Goal: Task Accomplishment & Management: Manage account settings

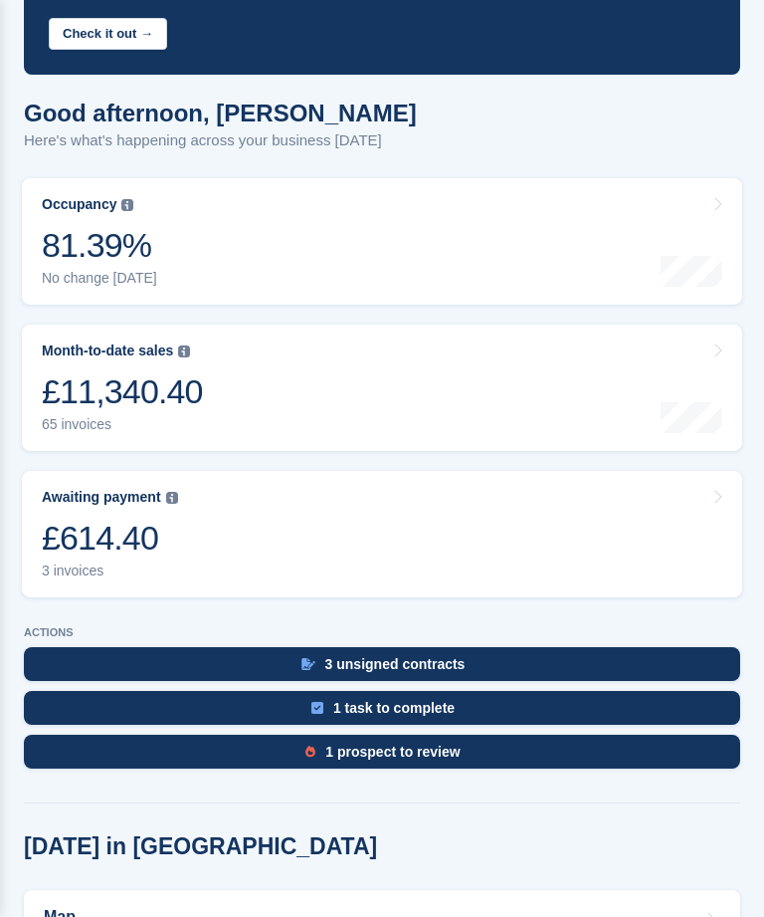
scroll to position [189, 0]
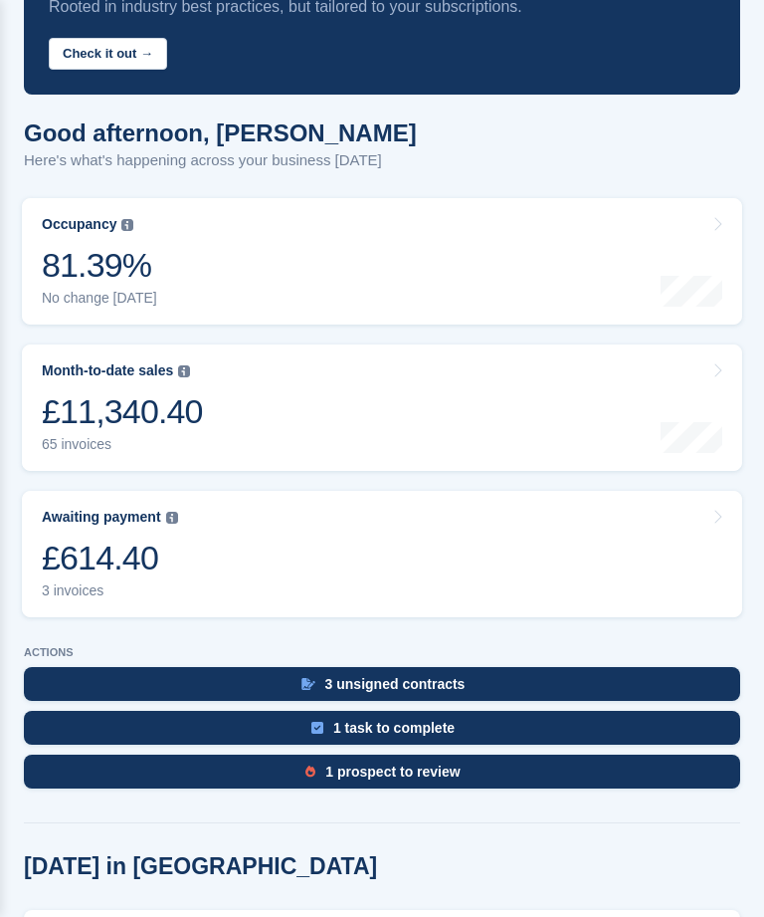
click at [206, 562] on link "Awaiting payment The total outstanding balance on all open invoices. £614.40 3 …" at bounding box center [382, 554] width 721 height 126
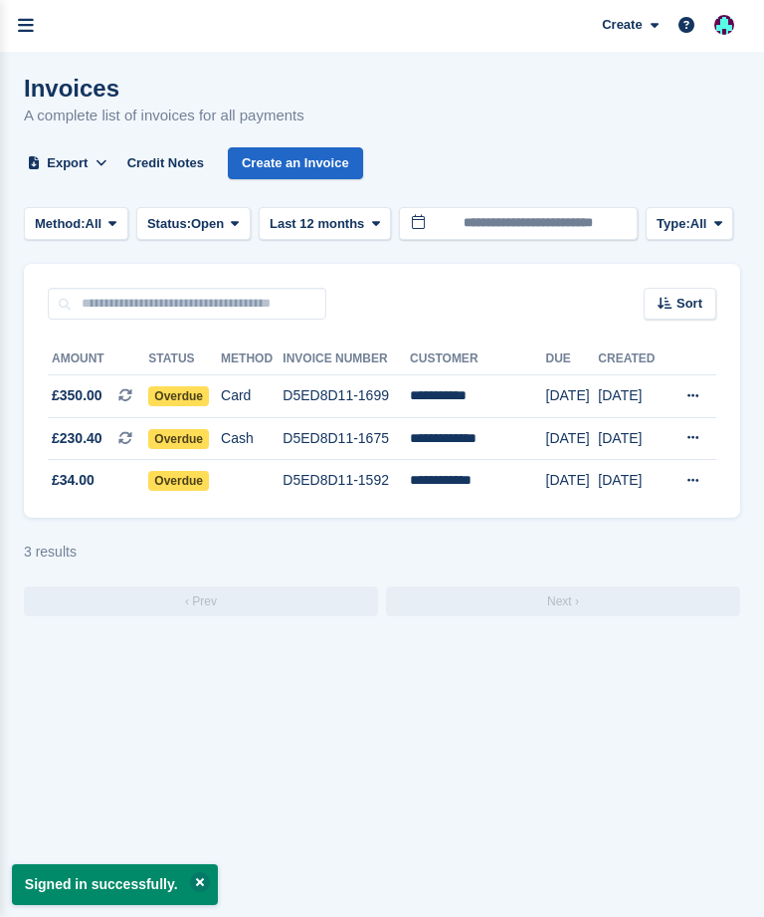
click at [474, 438] on td "**********" at bounding box center [477, 438] width 135 height 43
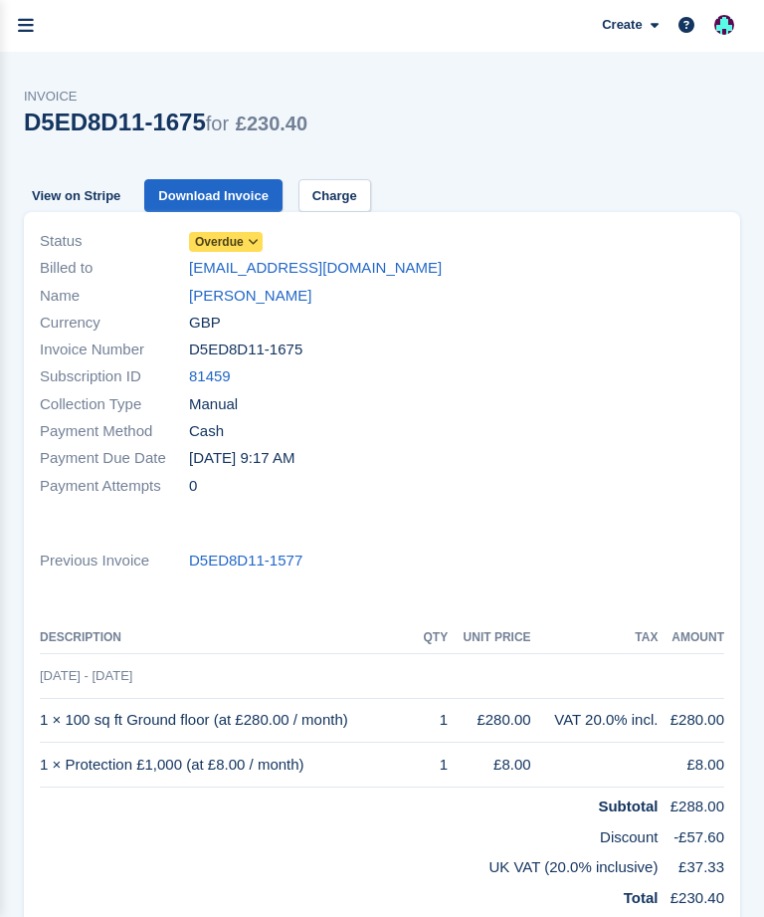
click at [290, 269] on link "lindababbear21@yahoo.com" at bounding box center [315, 268] width 253 height 23
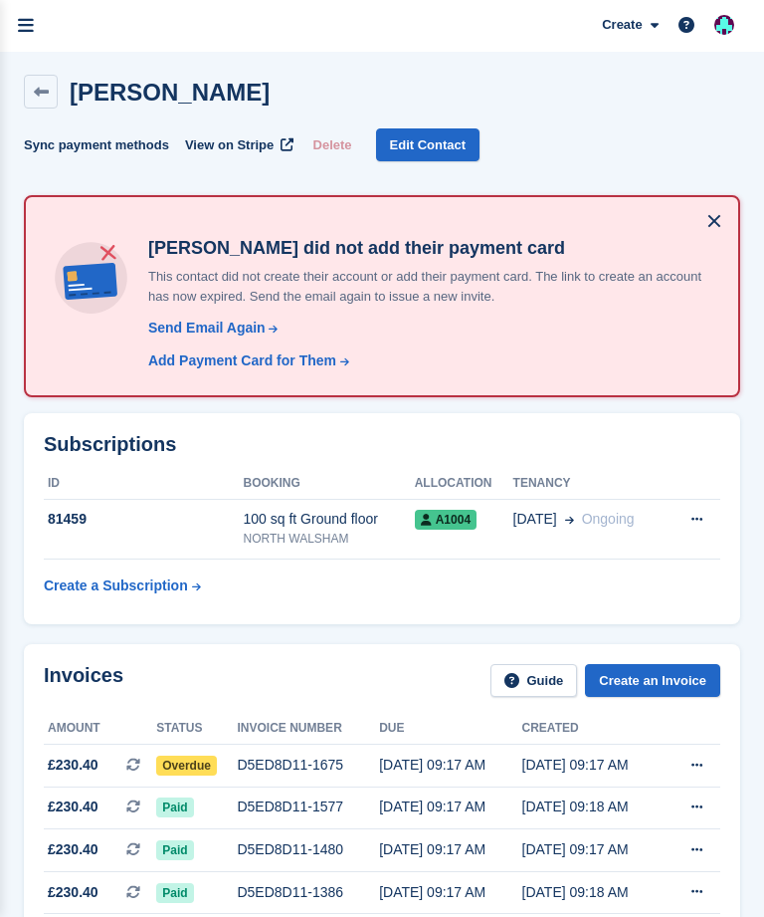
click at [52, 89] on link at bounding box center [41, 92] width 34 height 34
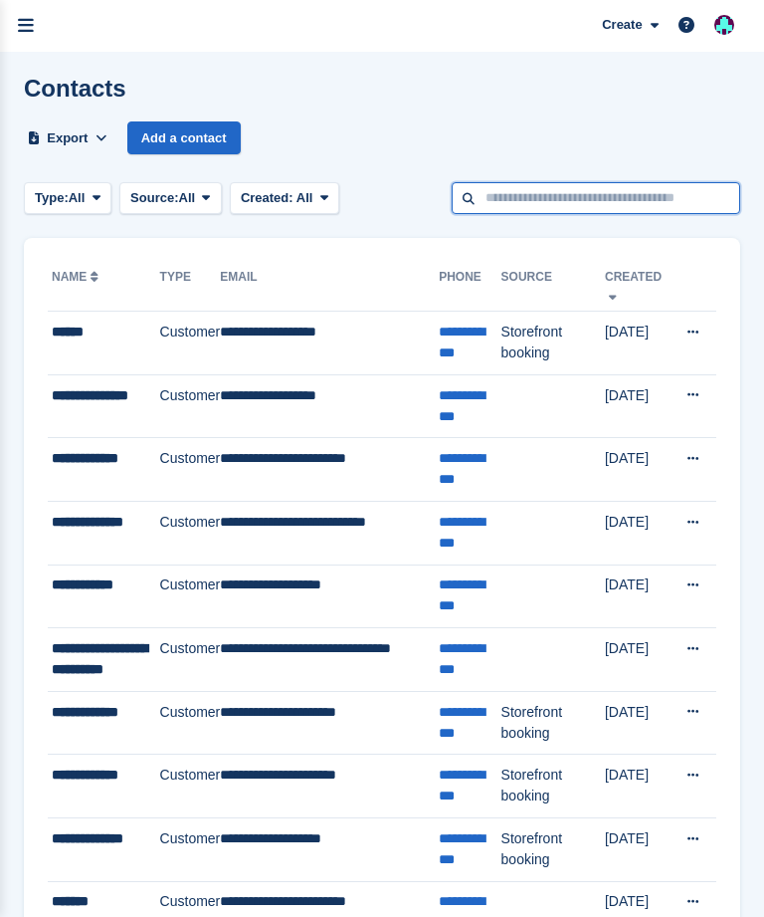
click at [493, 202] on input "text" at bounding box center [596, 198] width 289 height 33
type input "*****"
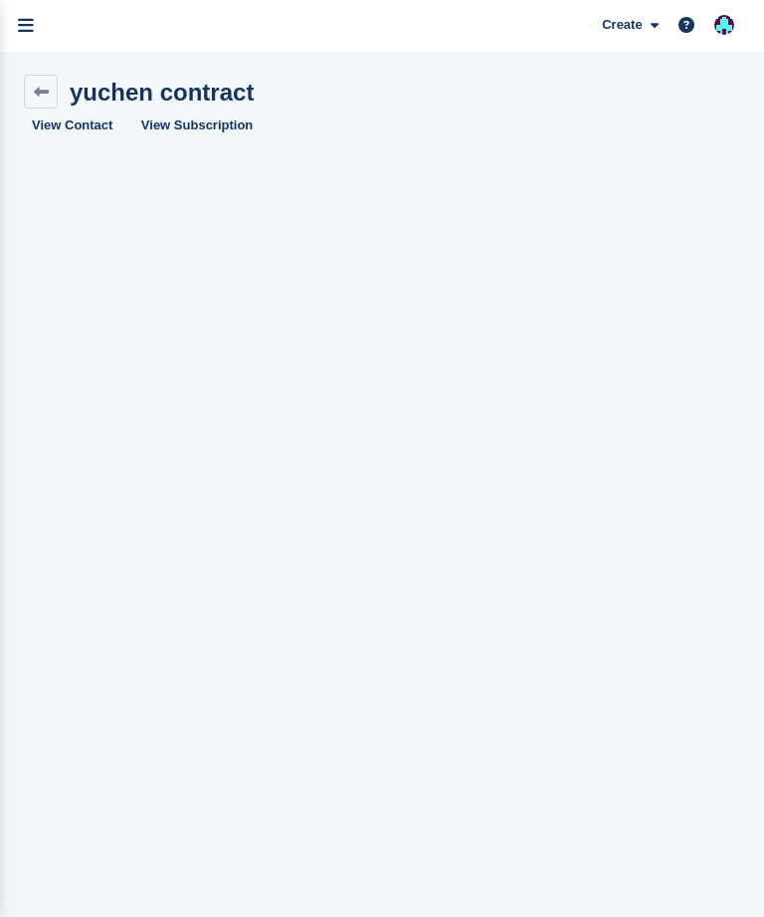
click at [101, 126] on link "View Contact" at bounding box center [72, 124] width 97 height 33
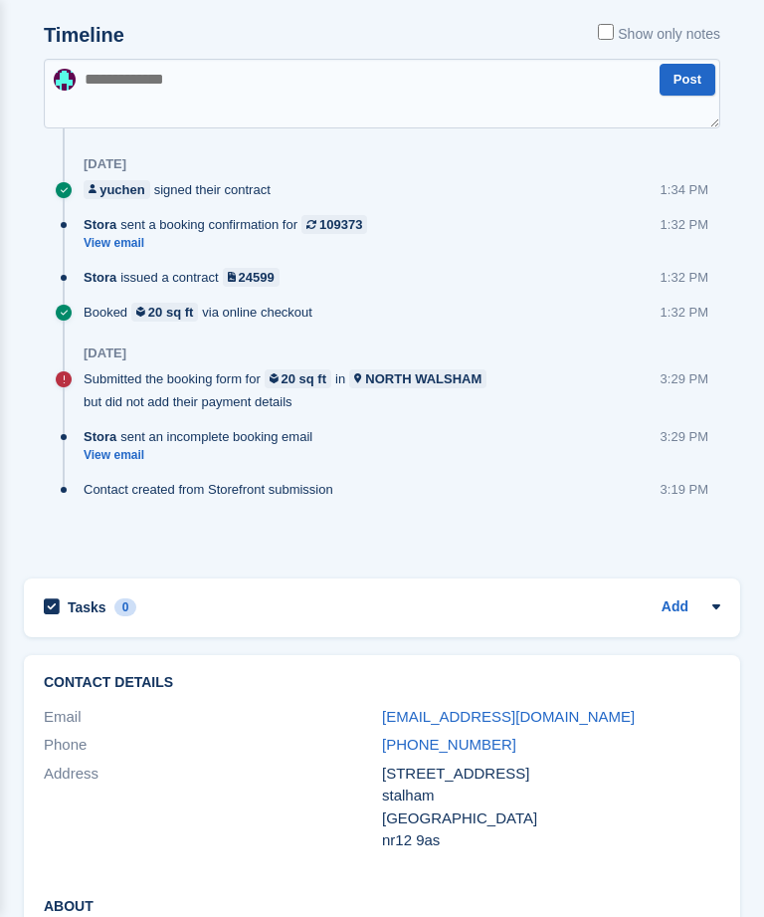
scroll to position [964, 0]
click at [728, 641] on div "Tasks 0 Add No tasks related to yuchen" at bounding box center [382, 612] width 736 height 89
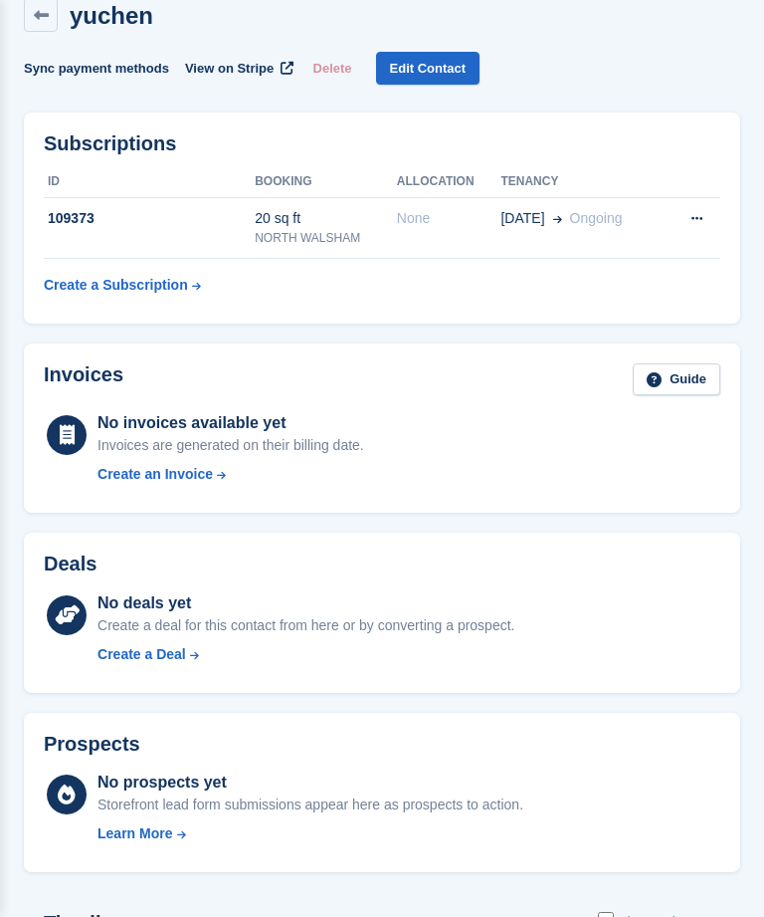
scroll to position [0, 0]
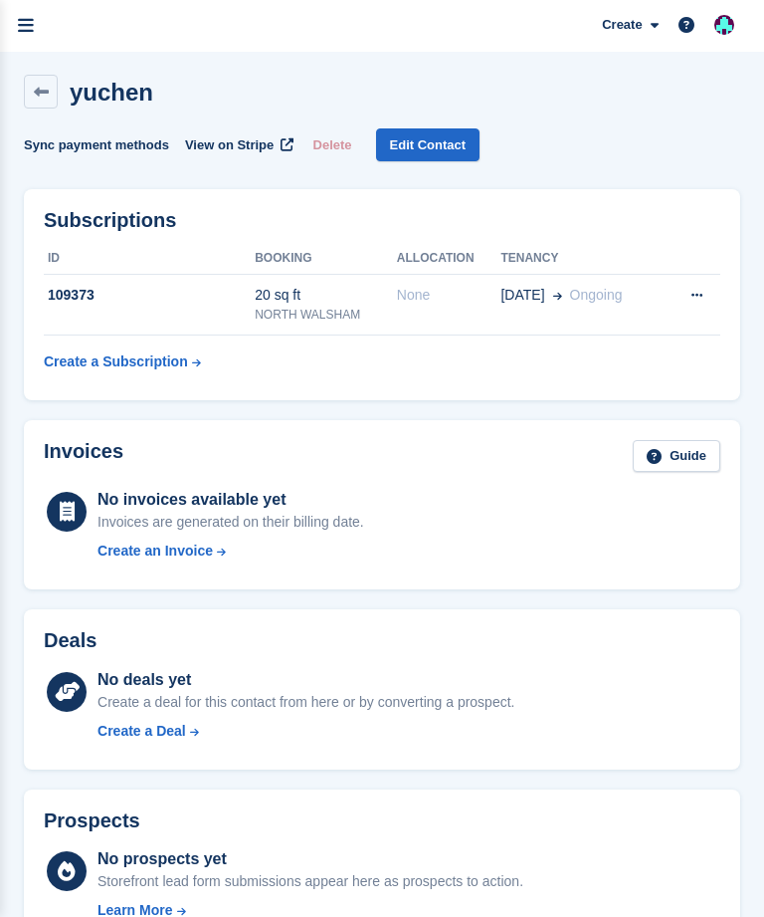
click at [28, 25] on icon "menu" at bounding box center [26, 26] width 16 height 18
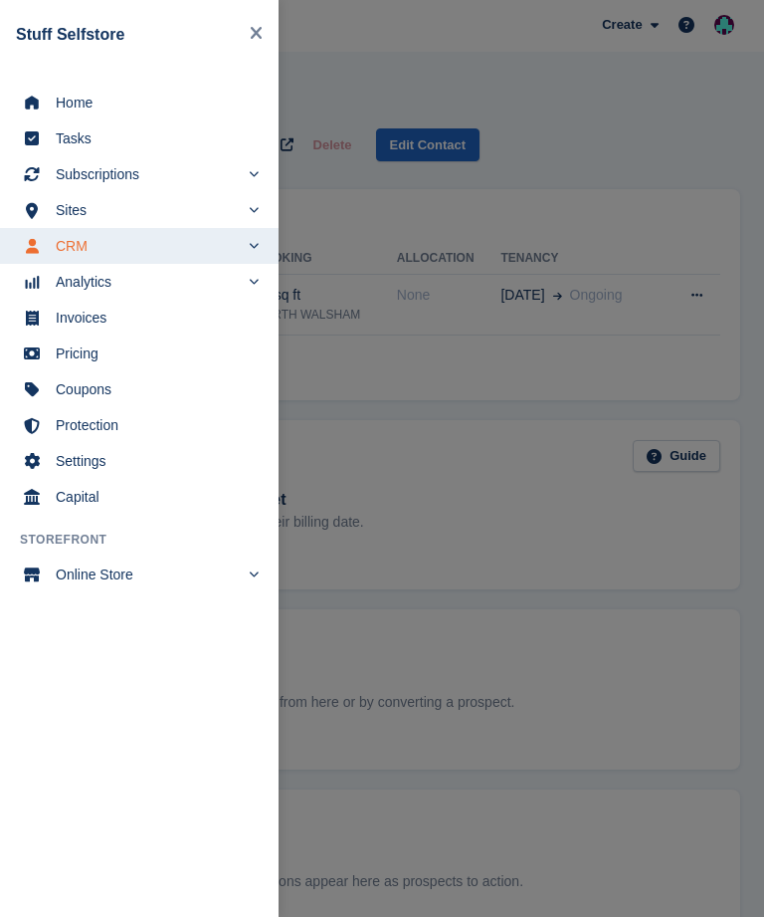
click at [129, 100] on span "Home" at bounding box center [152, 103] width 193 height 28
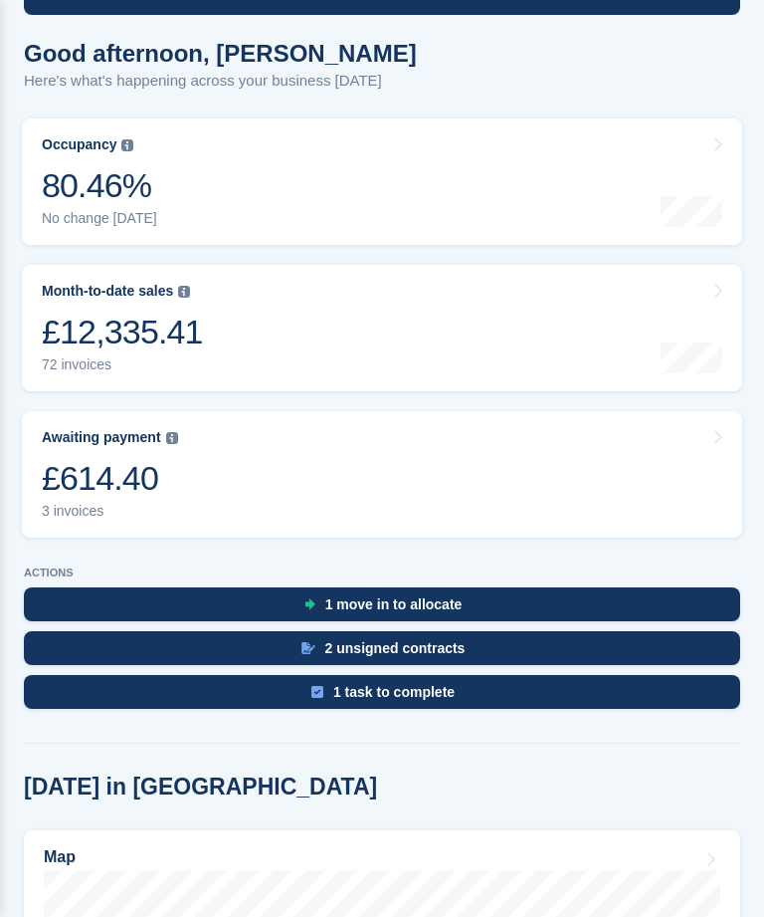
scroll to position [269, 0]
click at [386, 601] on div "1 move in to allocate" at bounding box center [393, 604] width 137 height 16
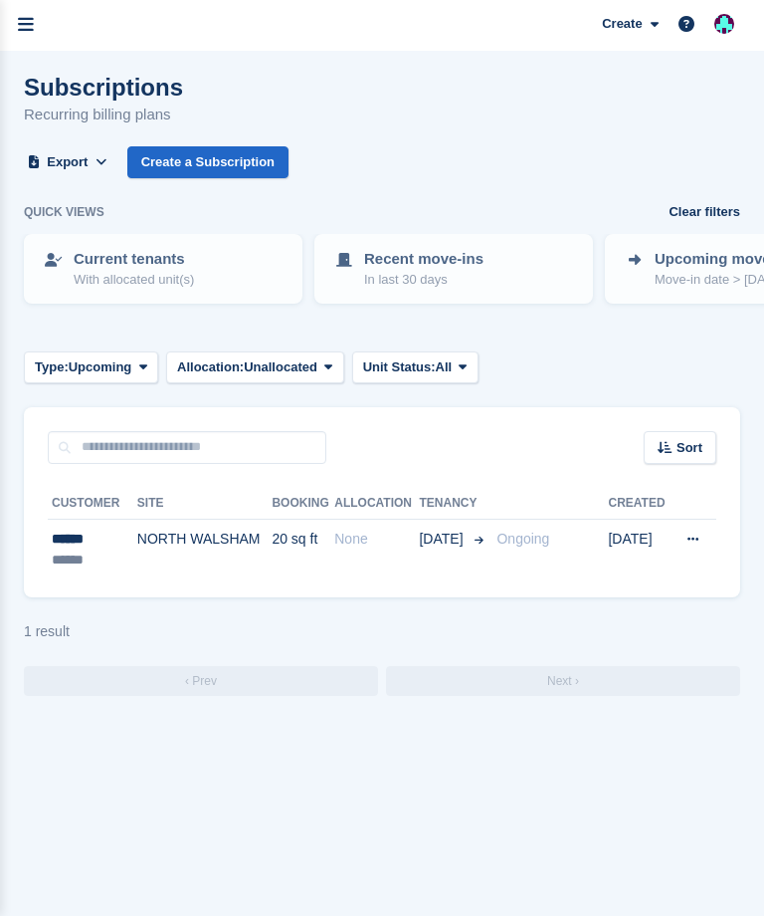
scroll to position [52, 0]
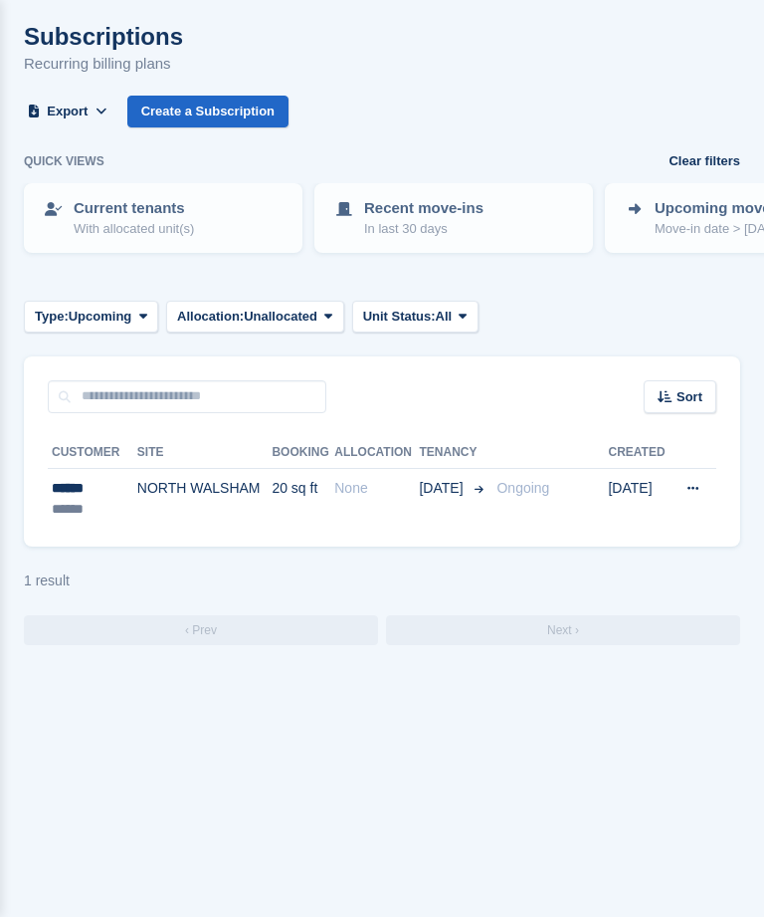
click at [691, 482] on icon at bounding box center [693, 488] width 11 height 13
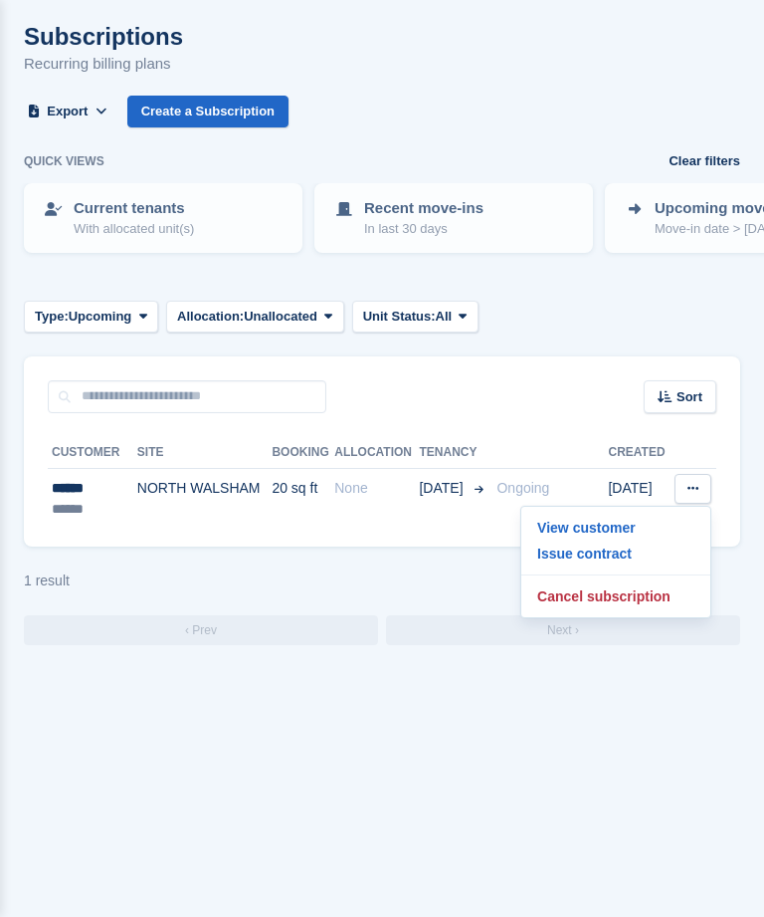
click at [623, 527] on p "View customer" at bounding box center [615, 528] width 173 height 26
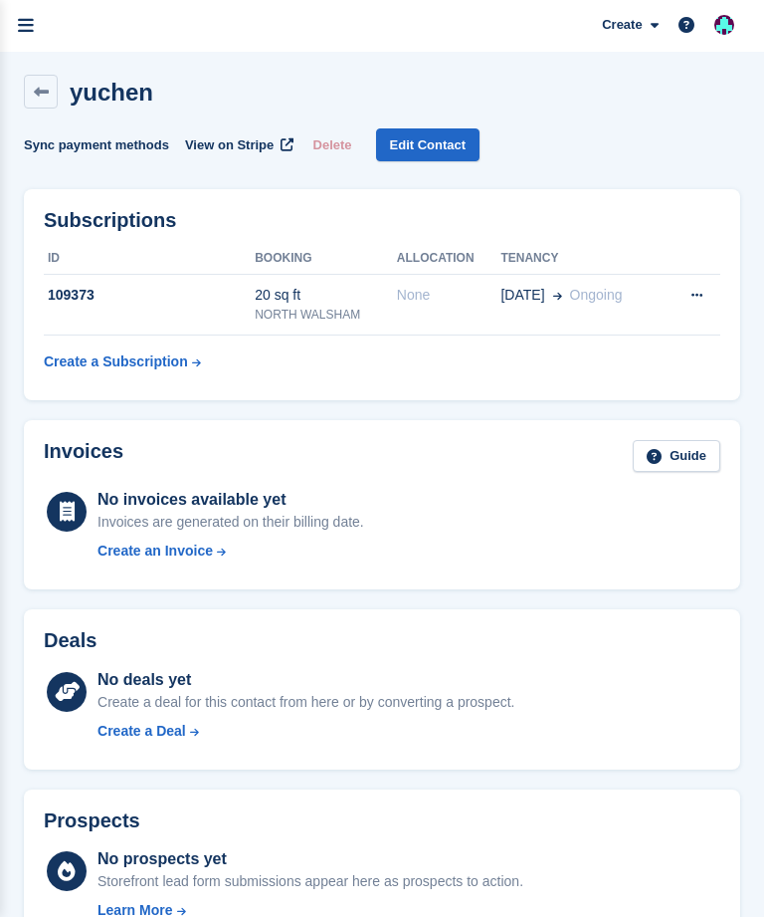
click at [20, 27] on icon "menu" at bounding box center [26, 26] width 16 height 18
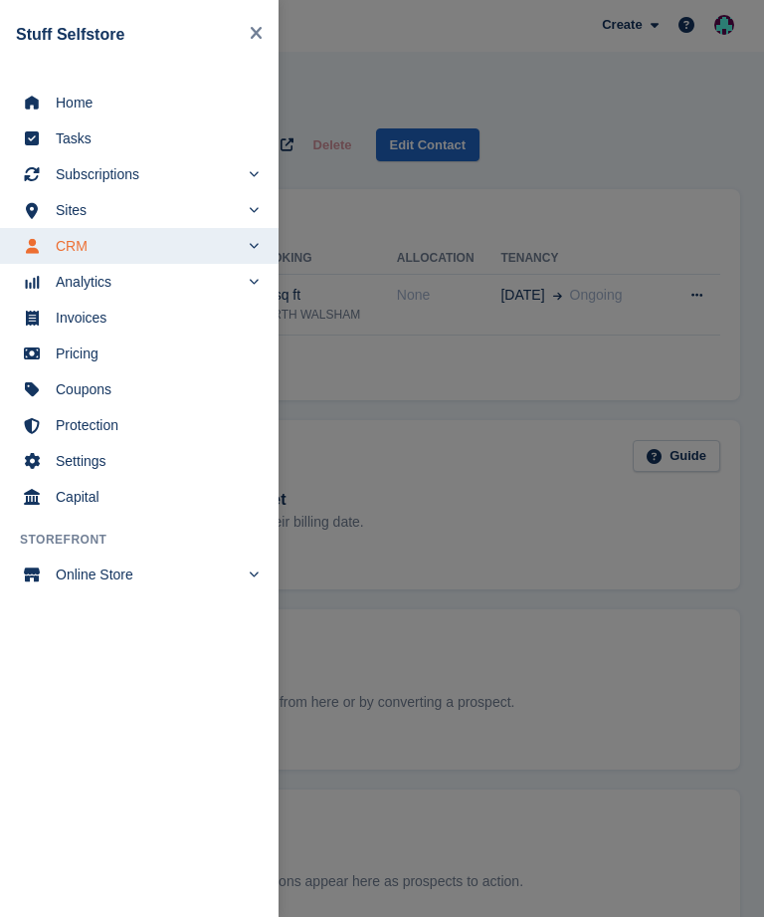
click at [162, 179] on span "Subscriptions" at bounding box center [147, 174] width 183 height 28
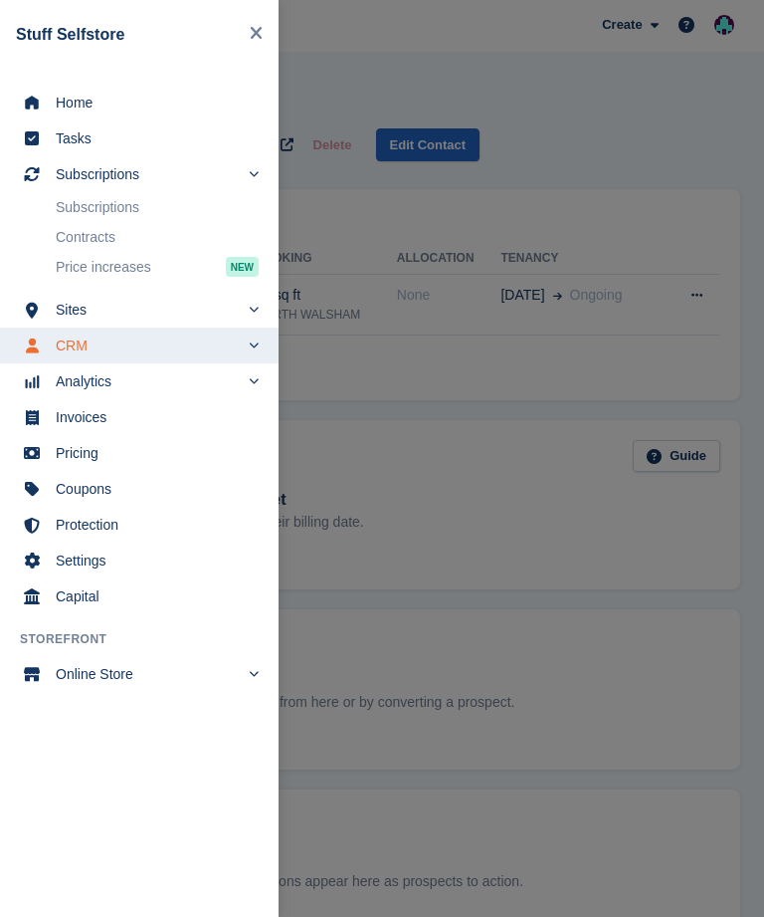
click at [189, 171] on span "Subscriptions" at bounding box center [147, 174] width 183 height 28
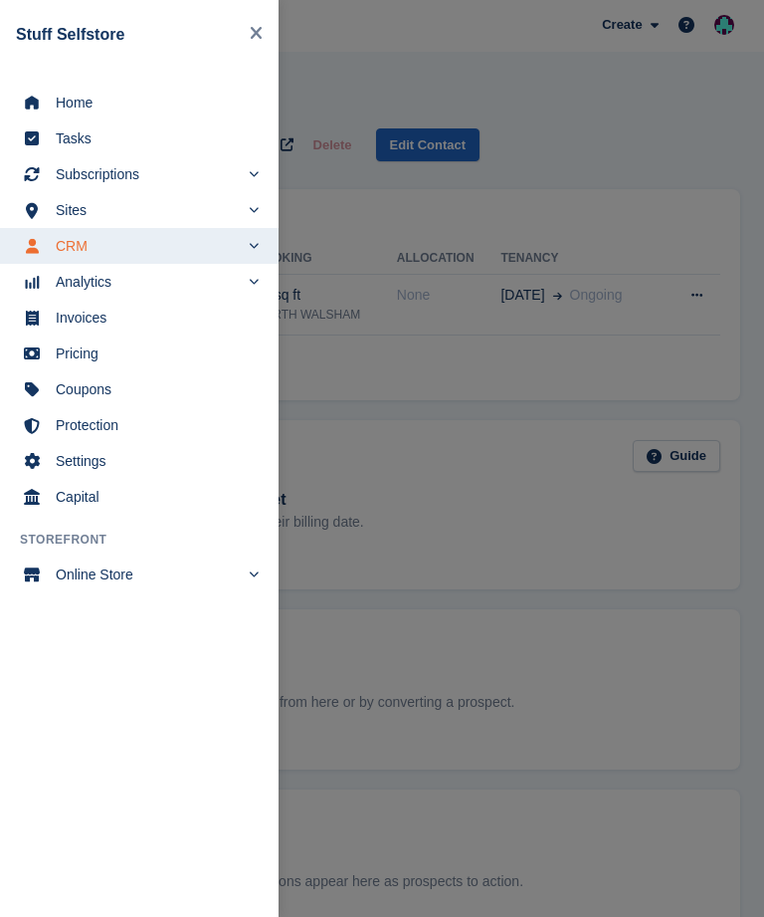
click at [255, 176] on icon "menu" at bounding box center [254, 173] width 10 height 10
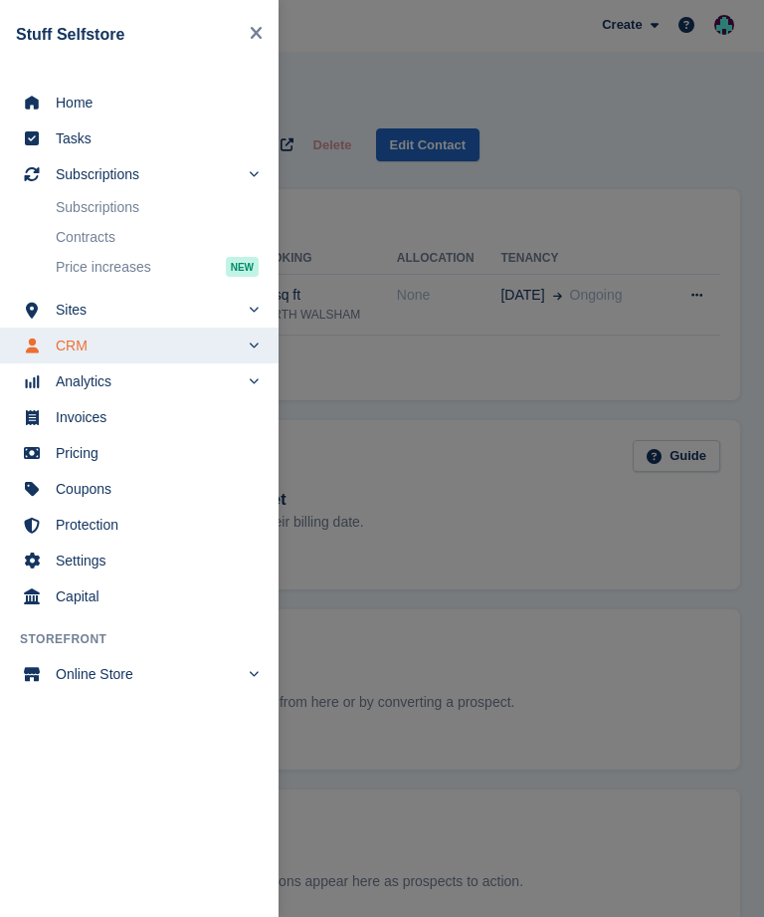
click at [148, 203] on link "Subscriptions" at bounding box center [157, 207] width 203 height 28
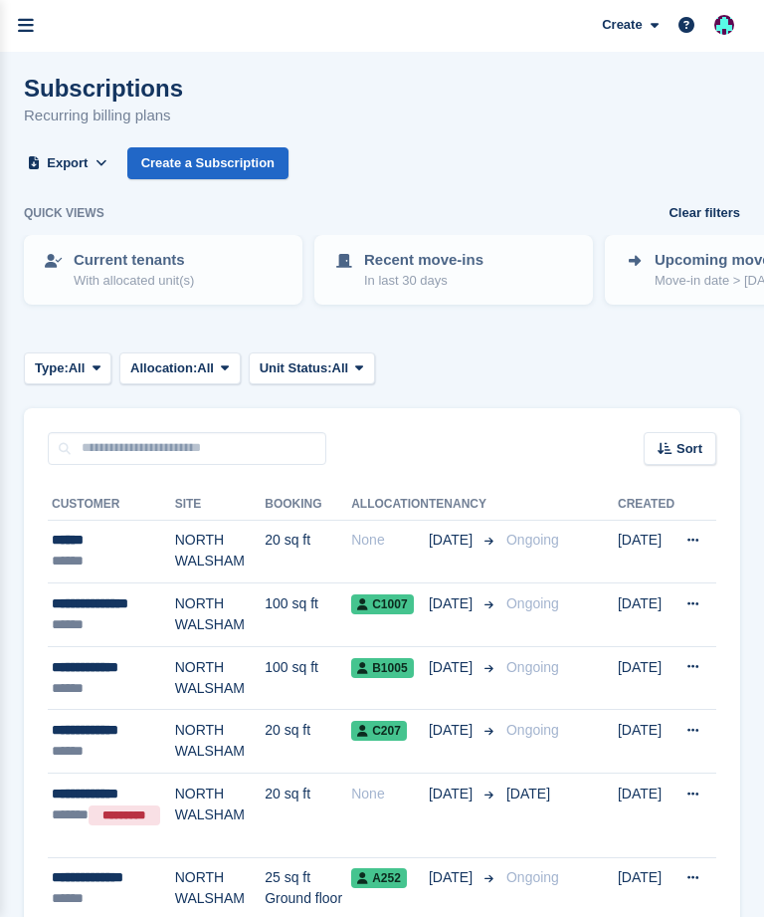
click at [686, 536] on button at bounding box center [693, 541] width 37 height 30
click at [375, 540] on div "None" at bounding box center [390, 539] width 78 height 21
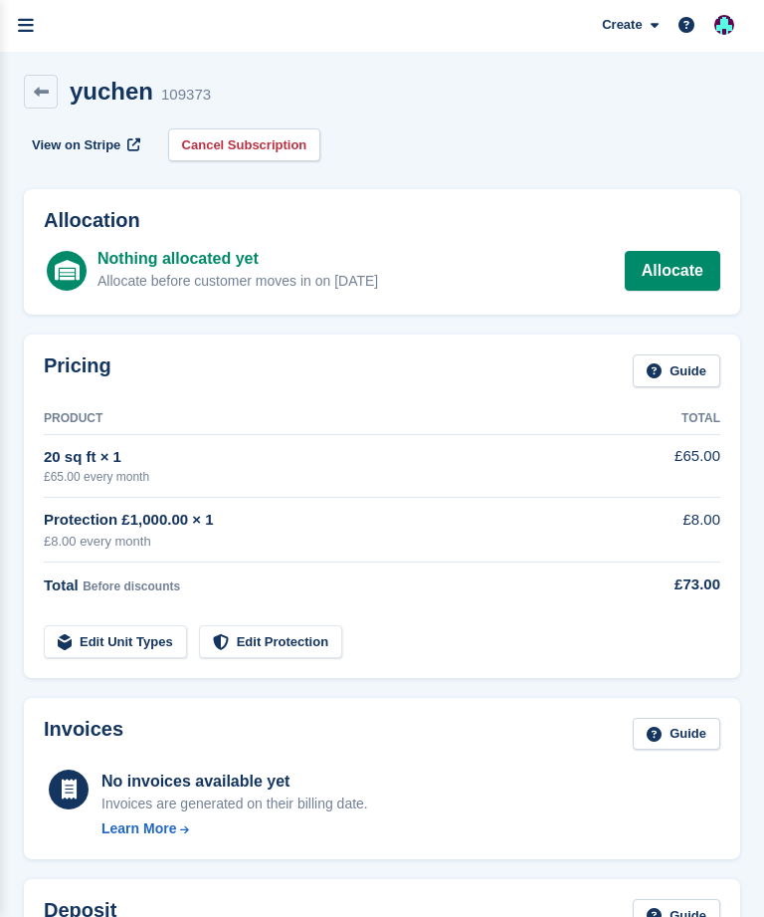
click at [685, 272] on link "Allocate" at bounding box center [673, 271] width 96 height 40
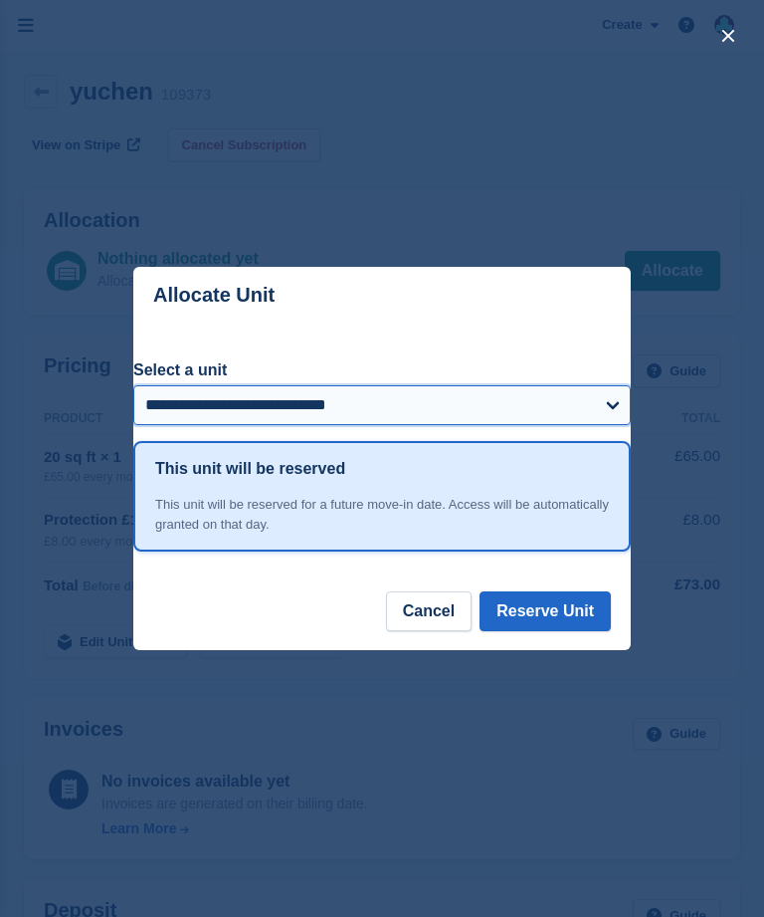
click at [611, 405] on select "**********" at bounding box center [382, 405] width 498 height 40
click at [604, 396] on select "**********" at bounding box center [382, 405] width 498 height 40
select select "*****"
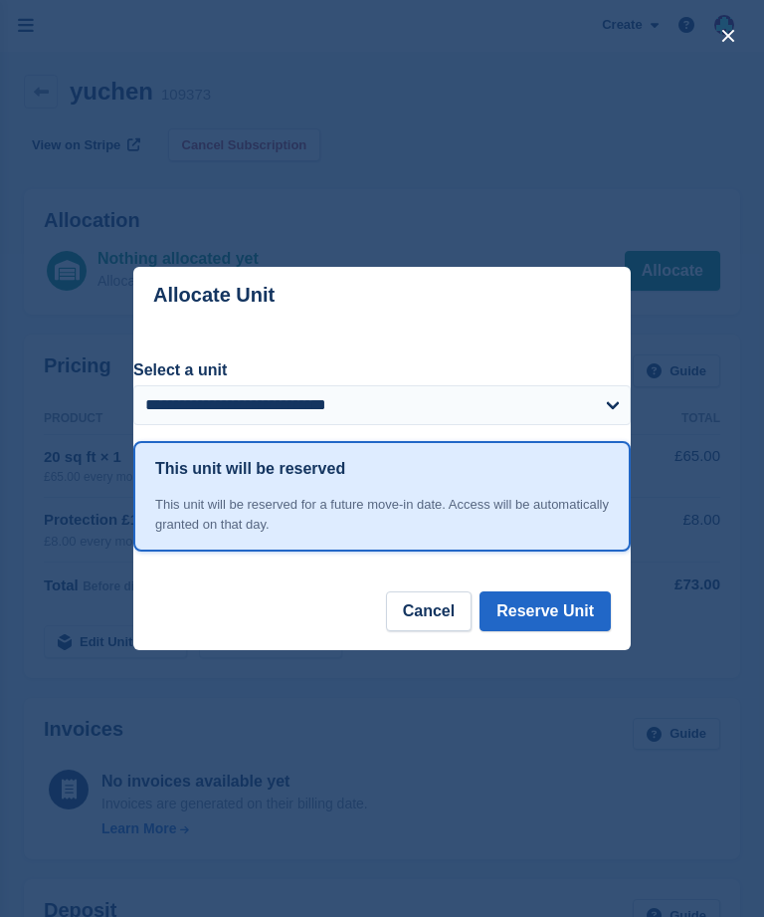
click at [538, 607] on button "Reserve Unit" at bounding box center [545, 611] width 131 height 40
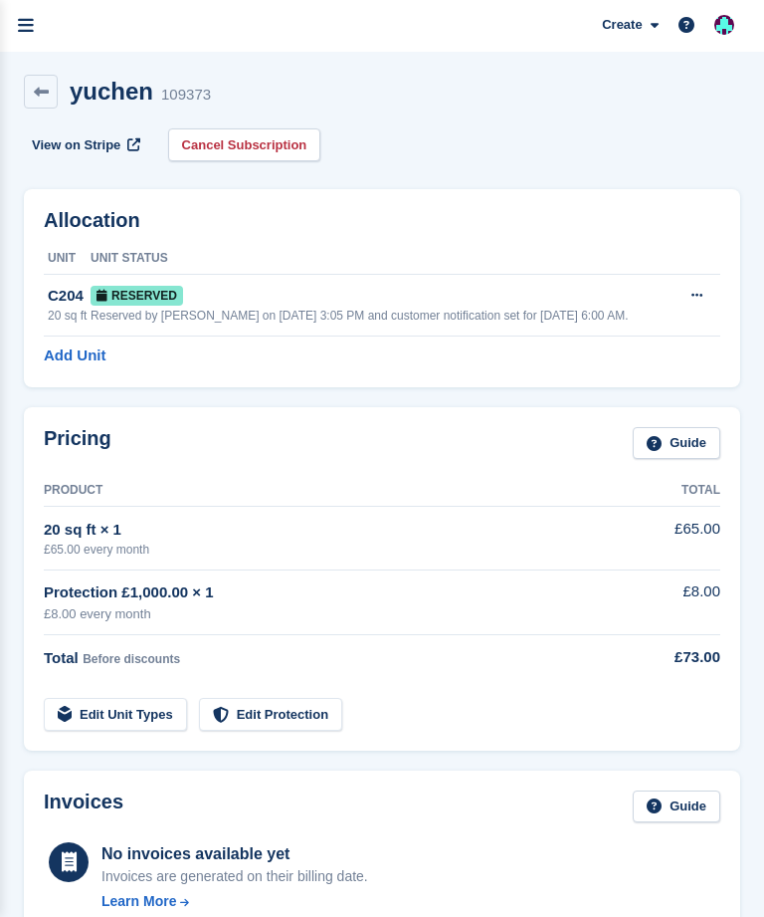
click at [148, 291] on span "Reserved" at bounding box center [137, 296] width 93 height 20
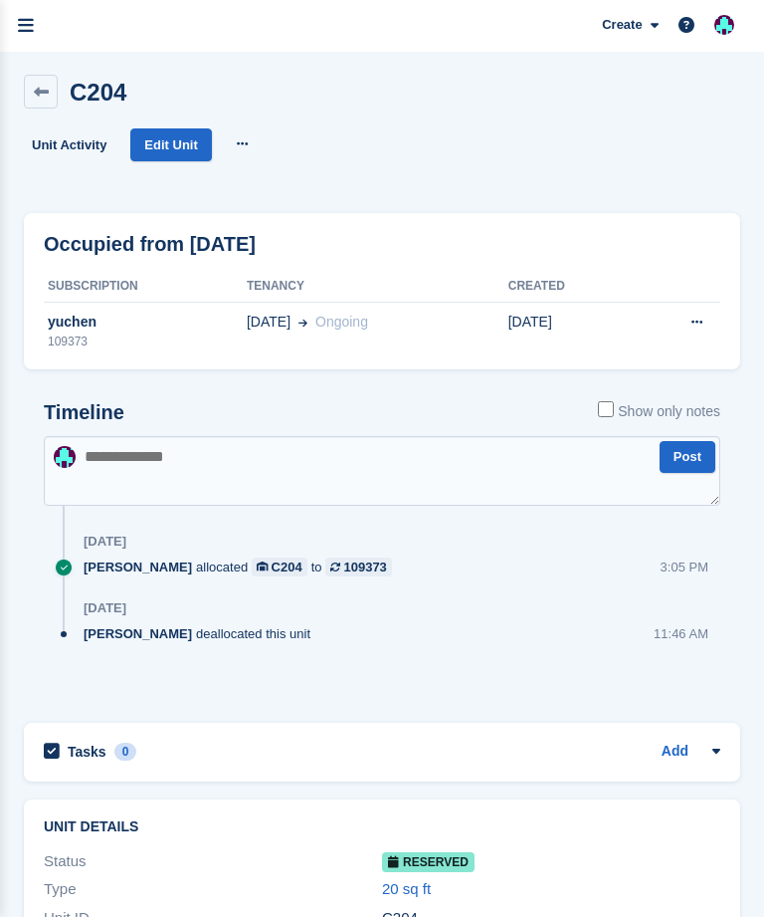
click at [290, 565] on div "C204" at bounding box center [287, 566] width 31 height 19
click at [28, 27] on icon "menu" at bounding box center [26, 26] width 16 height 18
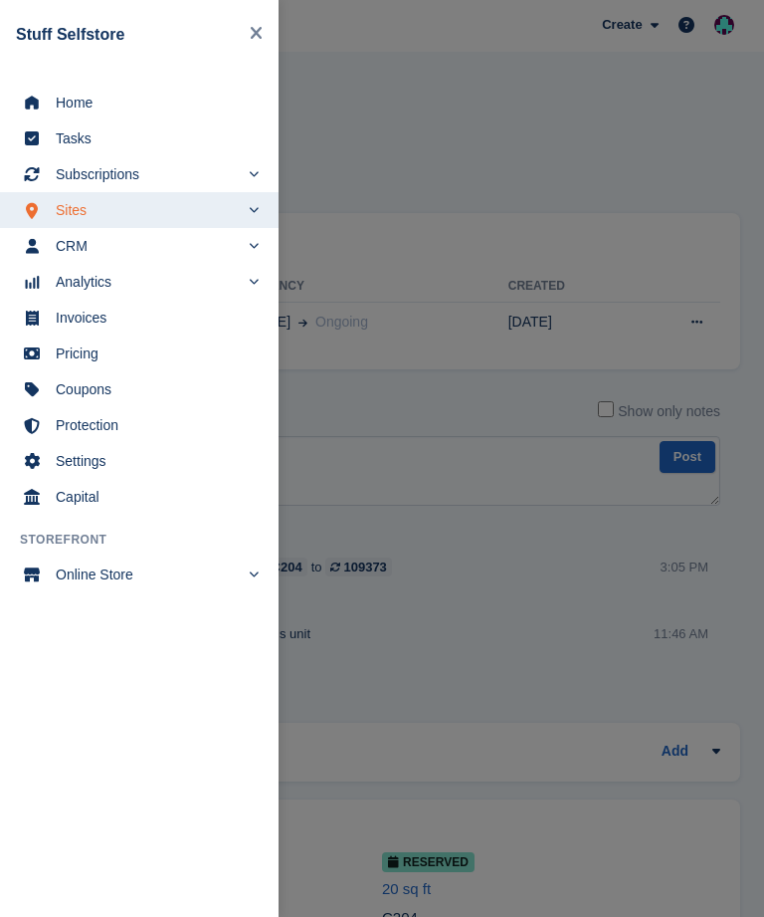
click at [127, 113] on span "Home" at bounding box center [152, 103] width 193 height 28
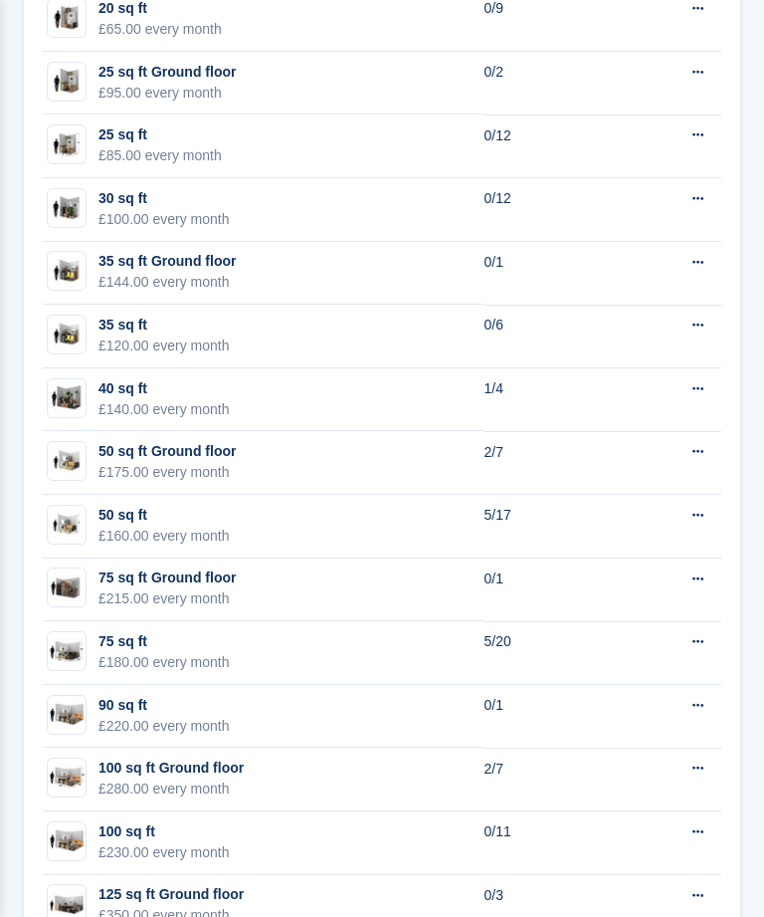
scroll to position [1916, 0]
